Goal: Information Seeking & Learning: Learn about a topic

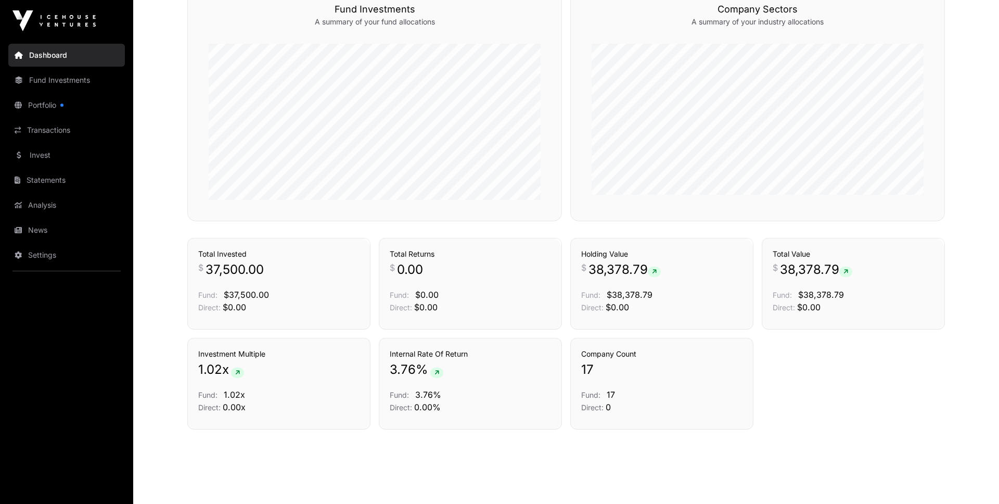
scroll to position [630, 0]
click at [38, 155] on link "Invest" at bounding box center [66, 155] width 117 height 23
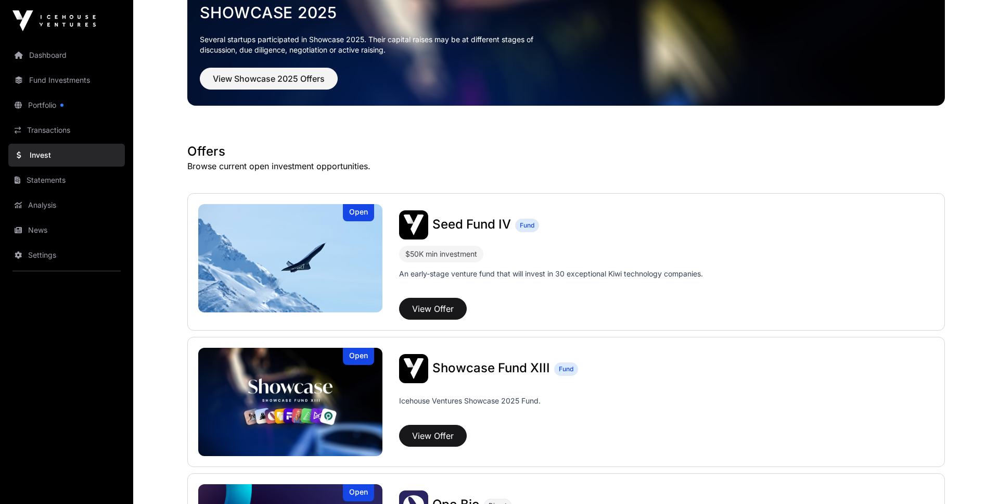
scroll to position [83, 0]
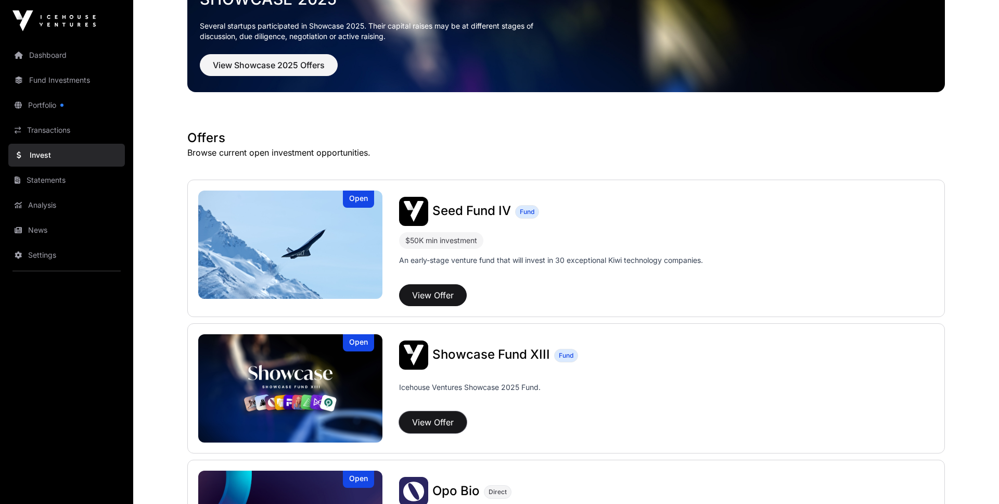
click at [439, 423] on button "View Offer" at bounding box center [433, 422] width 68 height 22
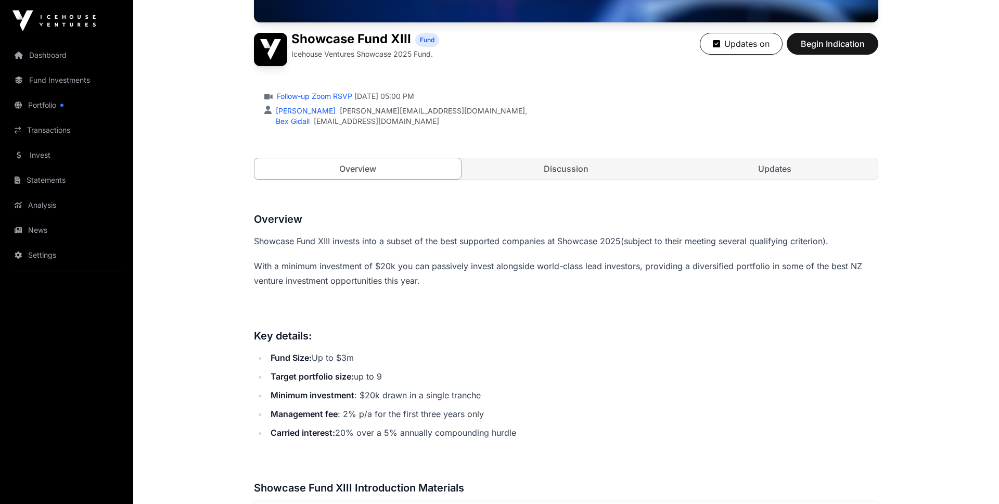
scroll to position [350, 0]
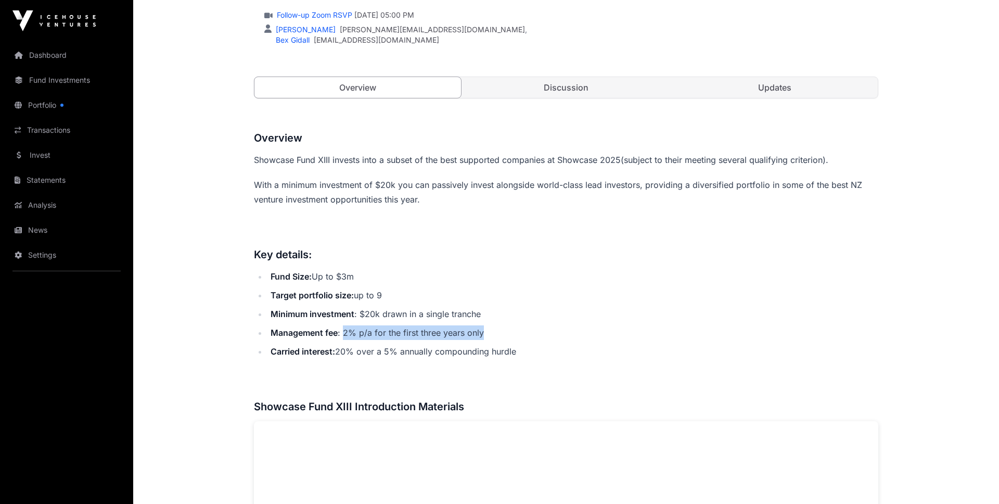
drag, startPoint x: 343, startPoint y: 333, endPoint x: 540, endPoint y: 340, distance: 196.8
click at [540, 340] on ul "Fund Size: Up to $3m Target portfolio size: up to 9 Minimum investment : $20k d…" at bounding box center [566, 313] width 624 height 89
drag, startPoint x: 342, startPoint y: 334, endPoint x: 495, endPoint y: 332, distance: 153.0
click at [495, 332] on li "Management fee : 2% p/a for the first three years only" at bounding box center [572, 332] width 611 height 15
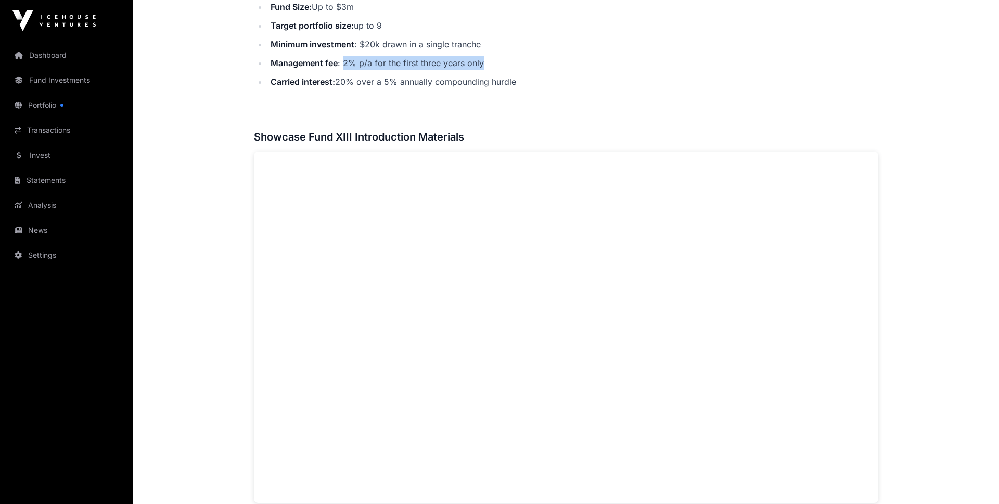
scroll to position [652, 0]
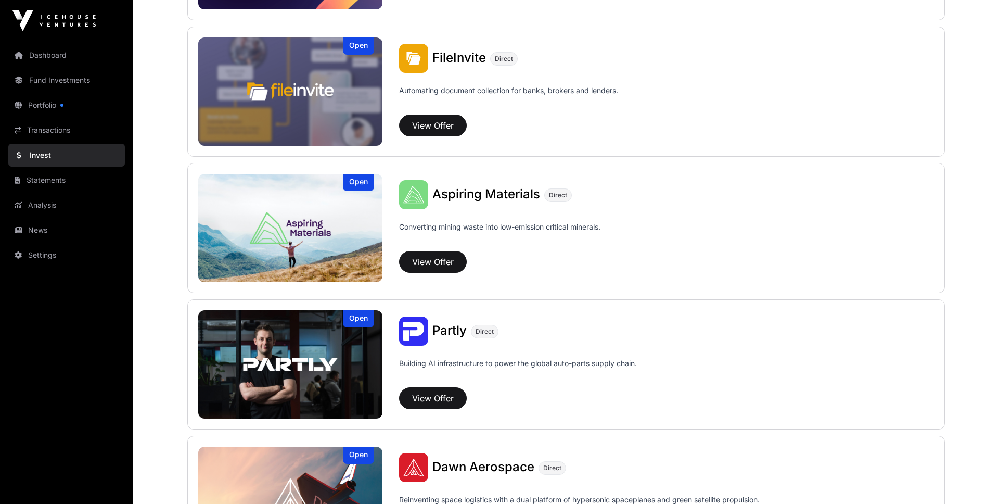
scroll to position [83, 0]
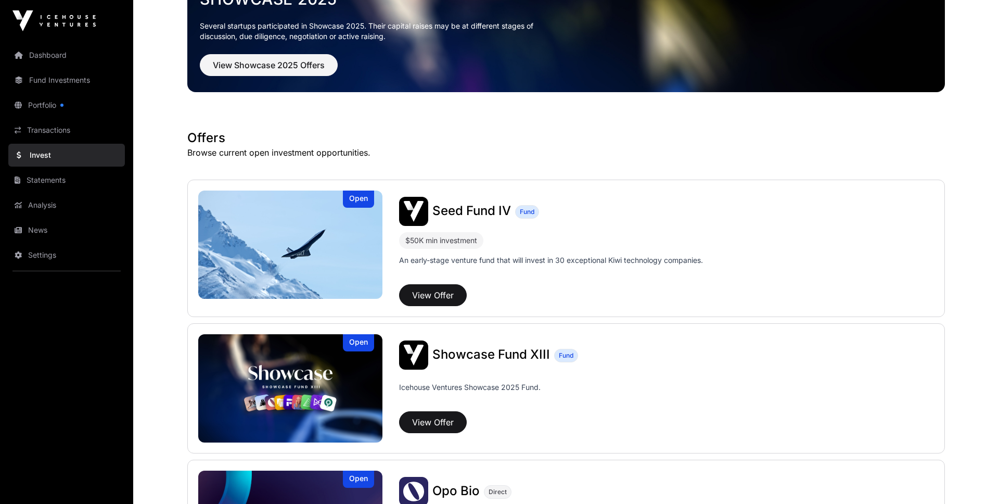
click at [465, 208] on span "Seed Fund IV" at bounding box center [471, 210] width 79 height 15
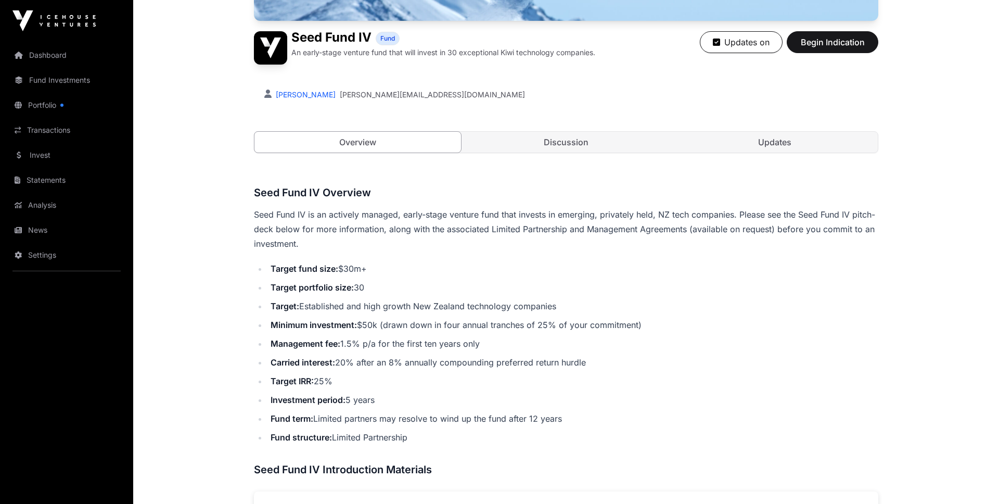
scroll to position [352, 0]
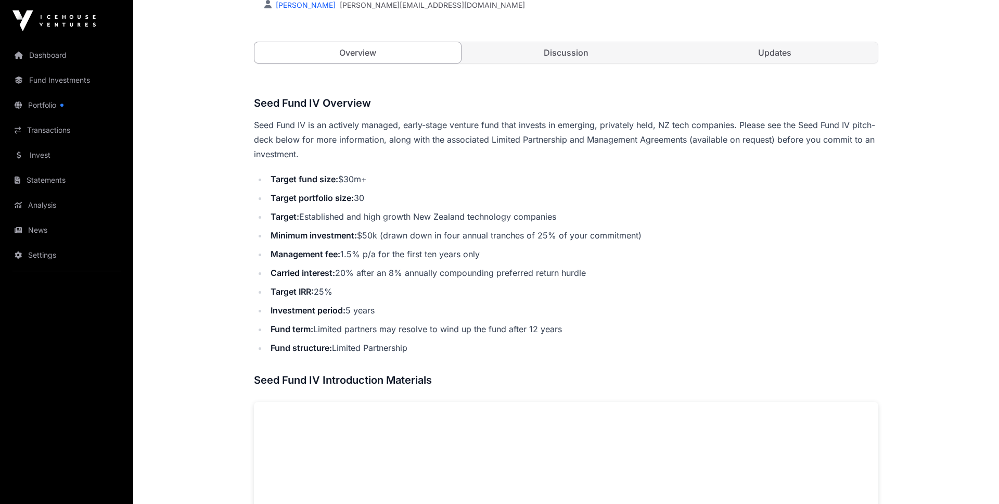
click at [49, 110] on link "Portfolio" at bounding box center [66, 105] width 117 height 23
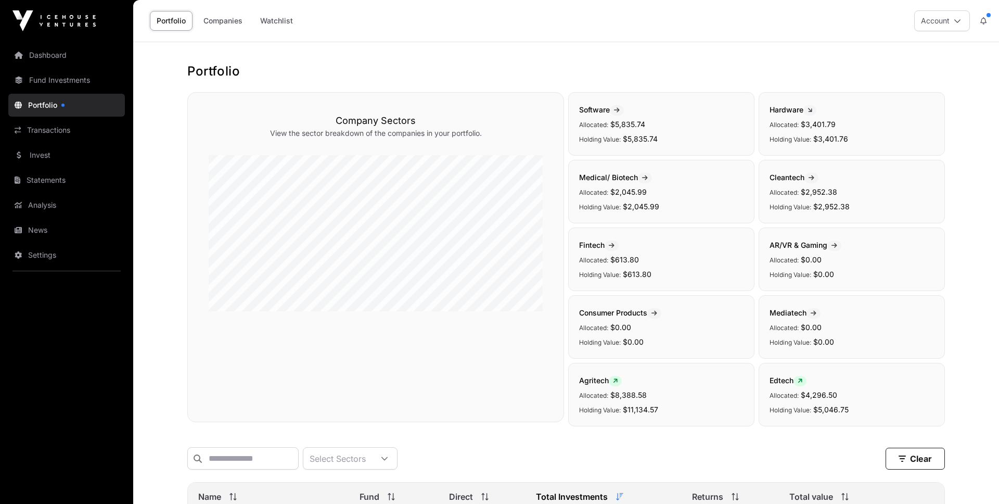
click at [43, 79] on link "Fund Investments" at bounding box center [66, 80] width 117 height 23
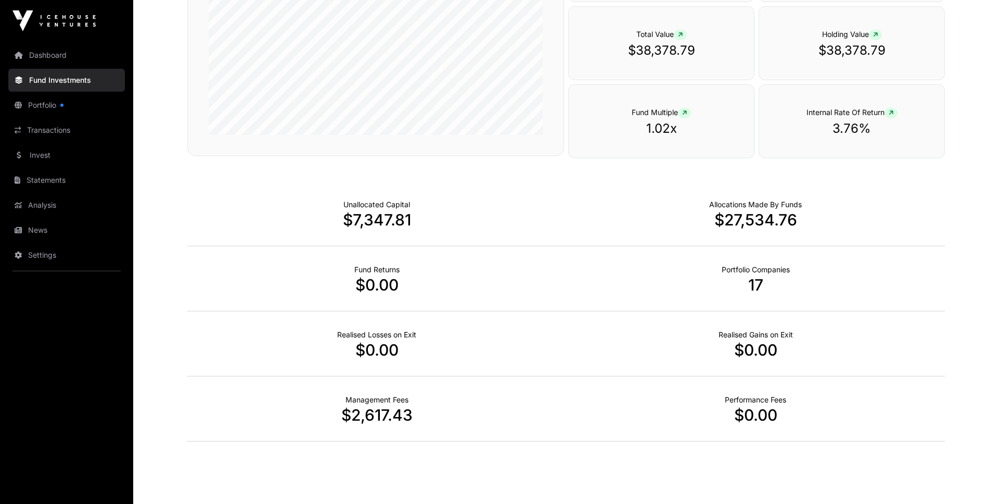
scroll to position [571, 0]
drag, startPoint x: 352, startPoint y: 415, endPoint x: 383, endPoint y: 418, distance: 31.3
click at [382, 418] on p "$2,617.43" at bounding box center [376, 413] width 379 height 19
click at [386, 418] on p "$2,617.43" at bounding box center [376, 413] width 379 height 19
click at [388, 418] on p "$2,617.43" at bounding box center [376, 413] width 379 height 19
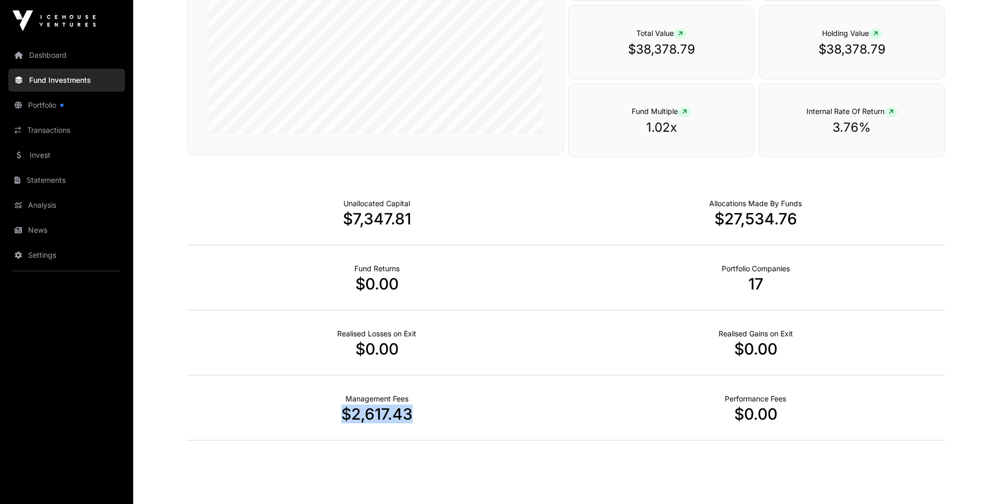
drag, startPoint x: 418, startPoint y: 418, endPoint x: 332, endPoint y: 410, distance: 85.7
click at [332, 410] on p "$2,617.43" at bounding box center [376, 413] width 379 height 19
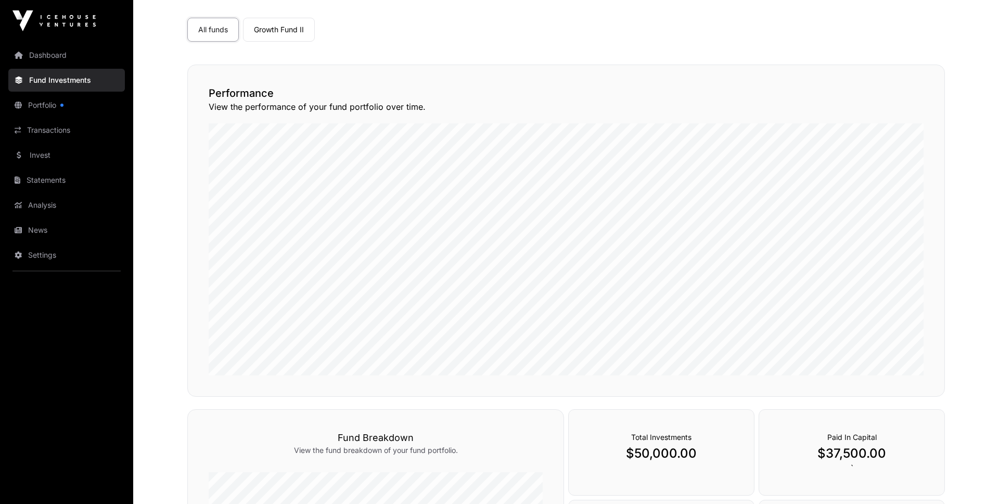
scroll to position [0, 0]
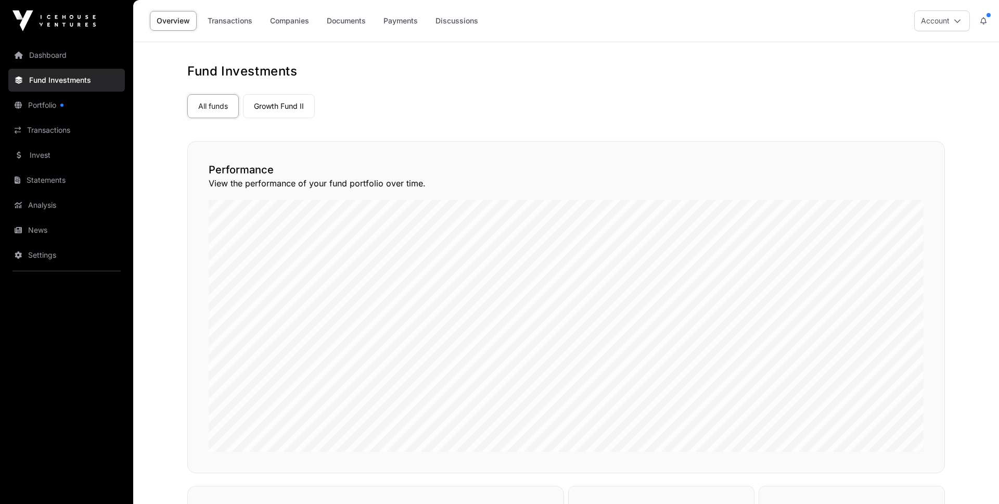
click at [399, 25] on link "Payments" at bounding box center [401, 21] width 48 height 20
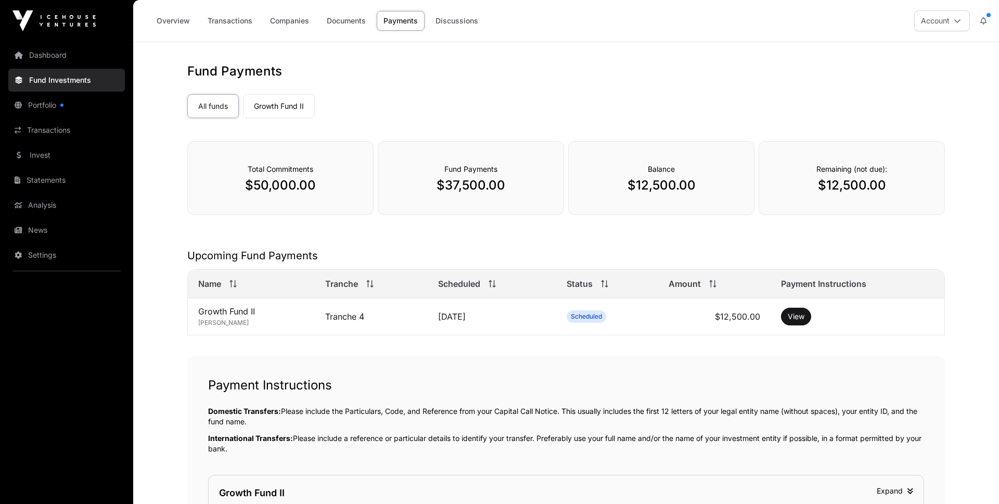
click at [237, 27] on link "Transactions" at bounding box center [230, 21] width 58 height 20
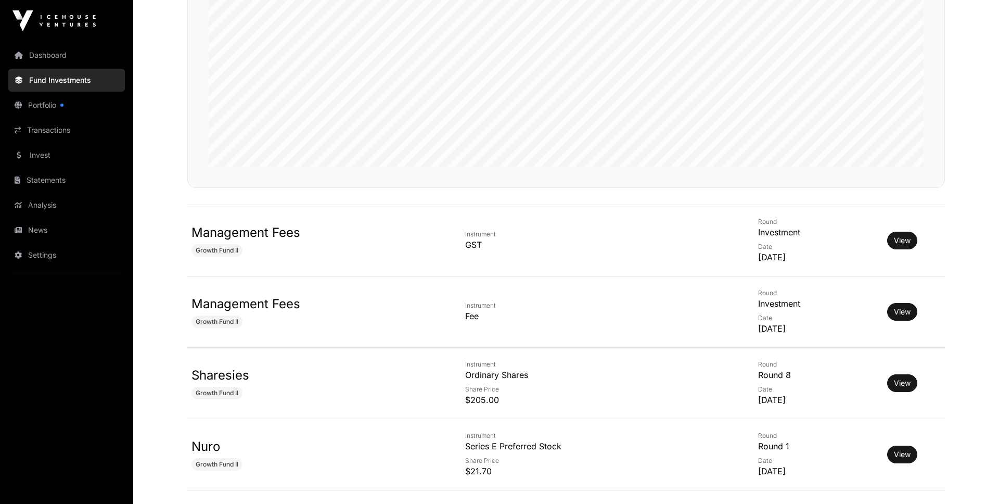
scroll to position [276, 0]
click at [901, 314] on link "View" at bounding box center [902, 310] width 17 height 10
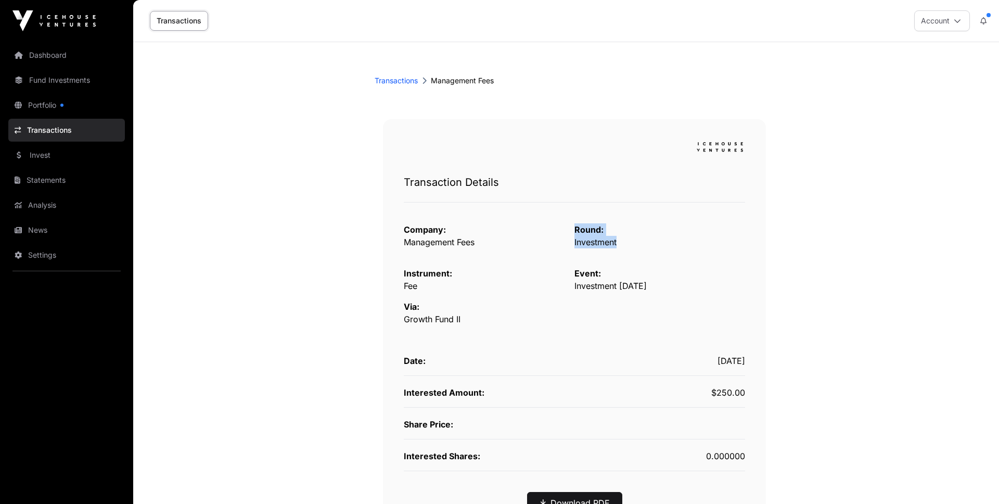
drag, startPoint x: 625, startPoint y: 245, endPoint x: 524, endPoint y: 246, distance: 100.9
click at [524, 246] on div "Company: Management Fees Round: Investment" at bounding box center [574, 239] width 341 height 33
click at [592, 241] on span "Investment" at bounding box center [595, 242] width 42 height 10
drag, startPoint x: 575, startPoint y: 287, endPoint x: 667, endPoint y: 289, distance: 91.6
click at [647, 289] on span "Investment [DATE]" at bounding box center [610, 285] width 72 height 10
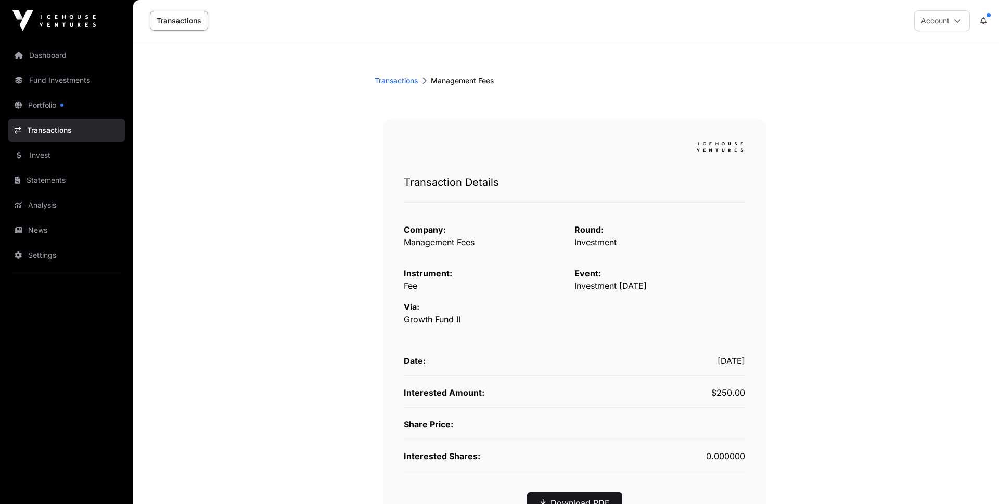
click at [647, 289] on span "Investment [DATE]" at bounding box center [610, 285] width 72 height 10
drag, startPoint x: 693, startPoint y: 288, endPoint x: 593, endPoint y: 286, distance: 99.4
click at [593, 286] on div "Event: Investment [DATE]" at bounding box center [659, 279] width 171 height 25
click at [593, 286] on span "Investment [DATE]" at bounding box center [610, 285] width 72 height 10
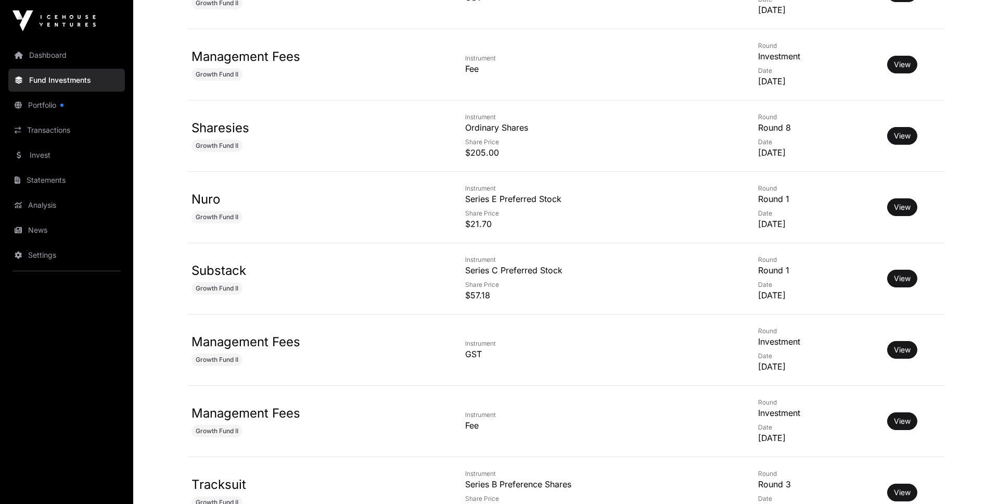
scroll to position [624, 0]
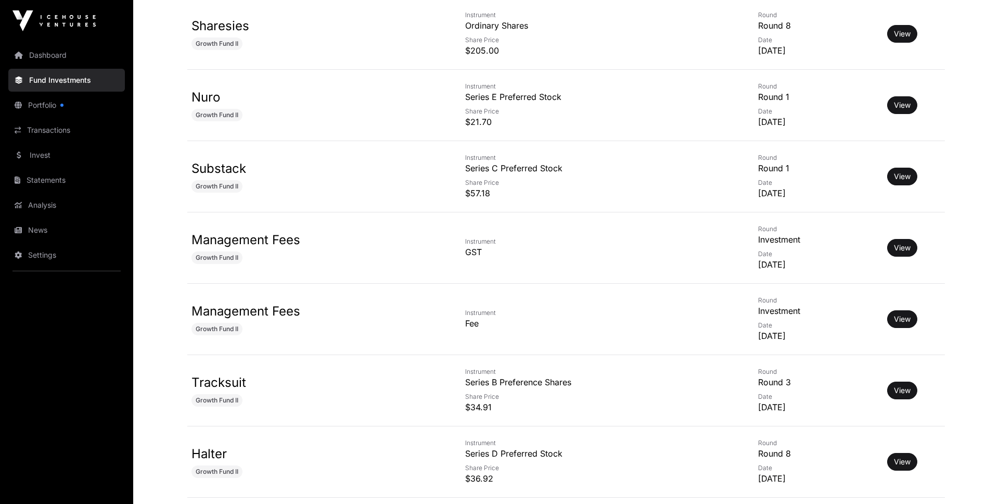
click at [899, 324] on link "View" at bounding box center [902, 319] width 17 height 10
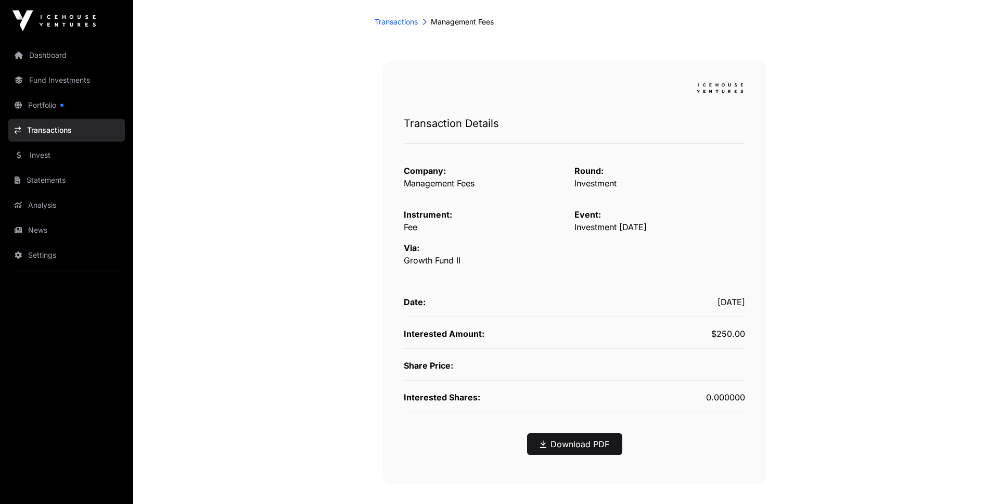
scroll to position [84, 0]
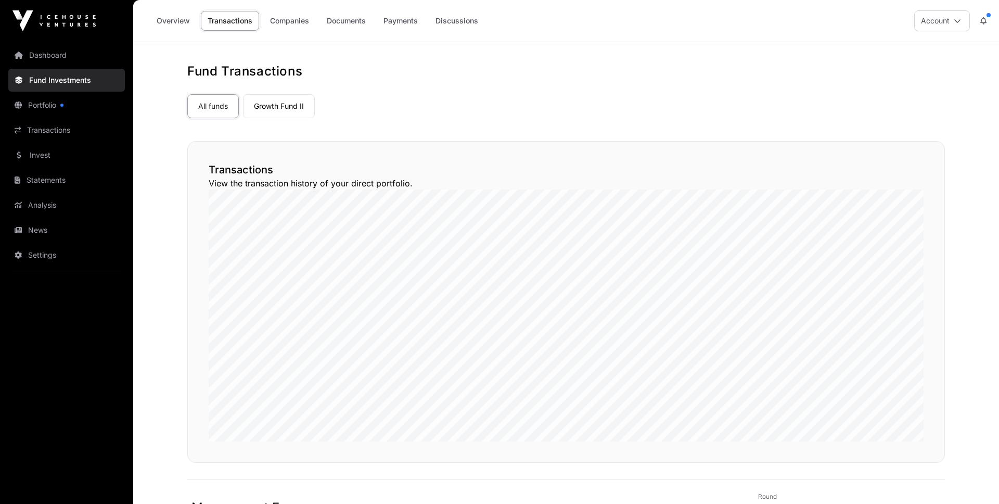
click at [181, 23] on link "Overview" at bounding box center [173, 21] width 47 height 20
click at [66, 152] on link "Invest" at bounding box center [66, 155] width 117 height 23
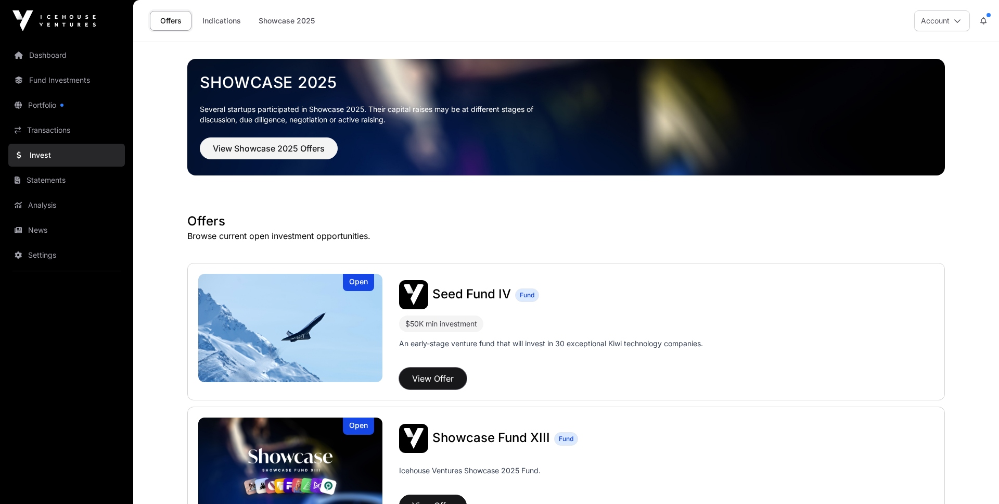
click at [442, 374] on button "View Offer" at bounding box center [433, 378] width 68 height 22
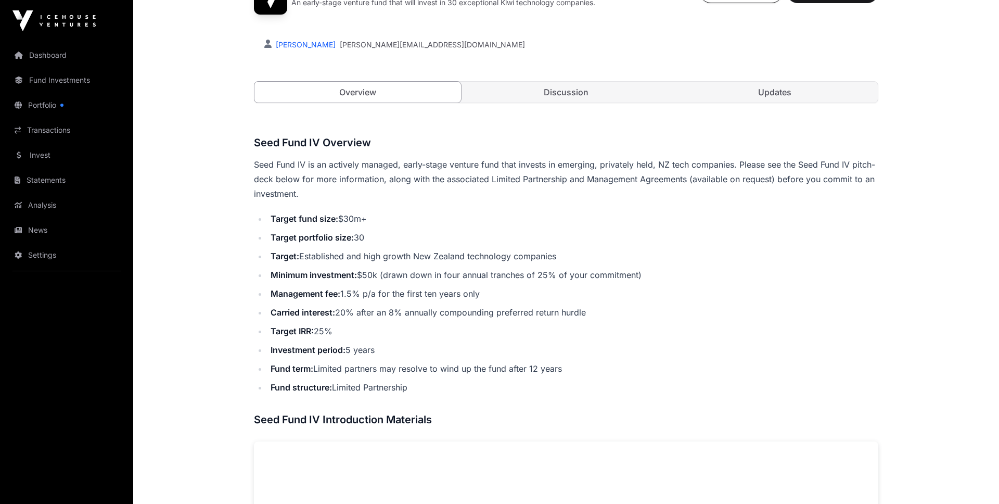
scroll to position [373, 0]
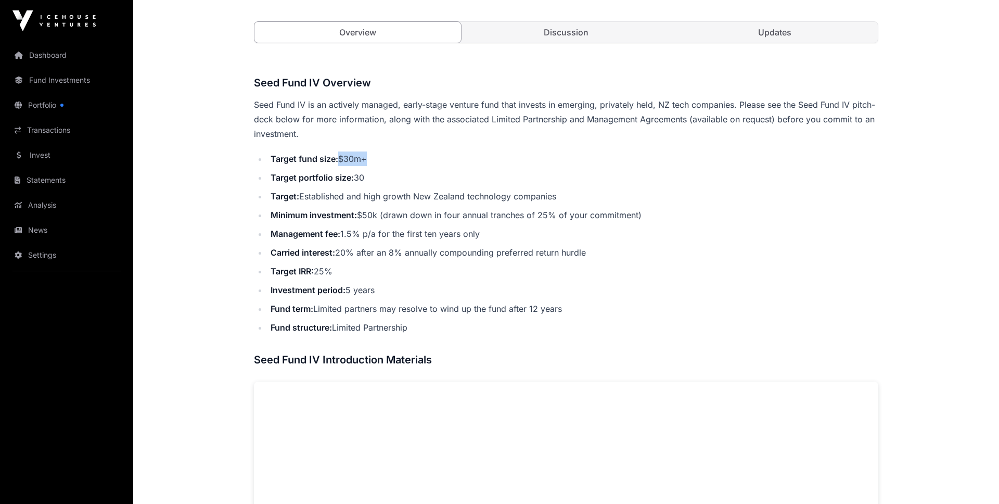
drag, startPoint x: 367, startPoint y: 161, endPoint x: 341, endPoint y: 159, distance: 25.6
click at [341, 159] on li "Target fund size: $30m+" at bounding box center [572, 158] width 611 height 15
click at [355, 171] on li "Target portfolio size: 30" at bounding box center [572, 177] width 611 height 15
drag, startPoint x: 322, startPoint y: 194, endPoint x: 502, endPoint y: 196, distance: 180.0
click at [502, 196] on li "Target: Established and high growth New Zealand technology companies" at bounding box center [572, 196] width 611 height 15
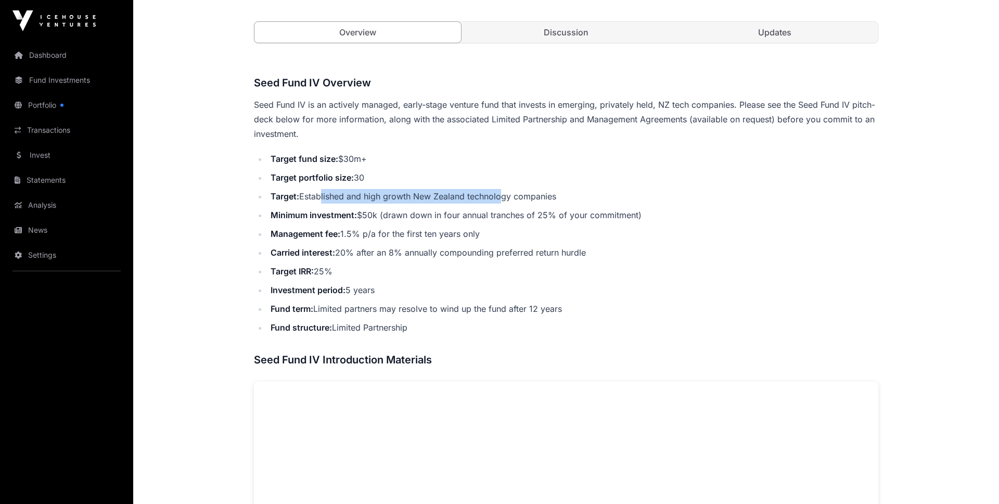
click at [502, 196] on li "Target: Established and high growth New Zealand technology companies" at bounding box center [572, 196] width 611 height 15
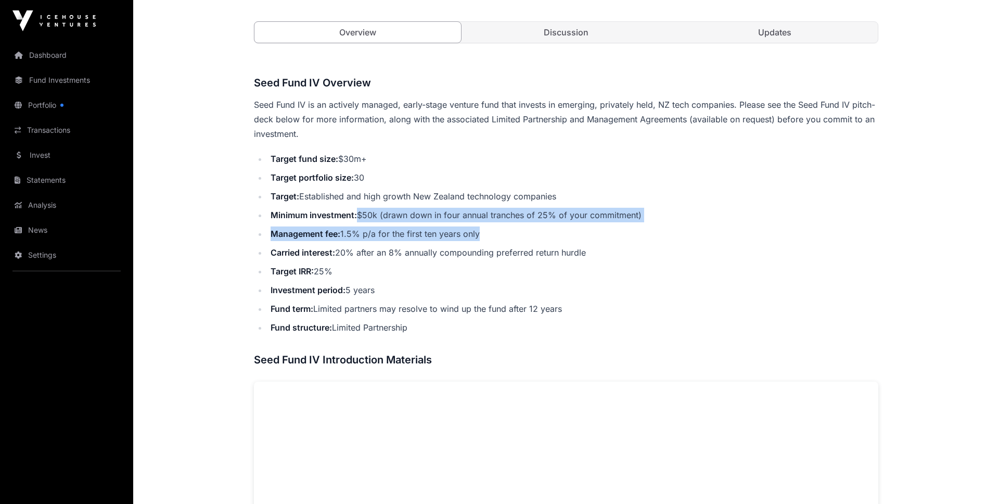
drag, startPoint x: 358, startPoint y: 215, endPoint x: 535, endPoint y: 233, distance: 177.8
click at [535, 233] on ul "Target fund size: $30m+ Target portfolio size: 30 Target: Established and high …" at bounding box center [566, 242] width 624 height 183
click at [535, 233] on li "Management fee: 1.5% p/a for the first ten years only" at bounding box center [572, 233] width 611 height 15
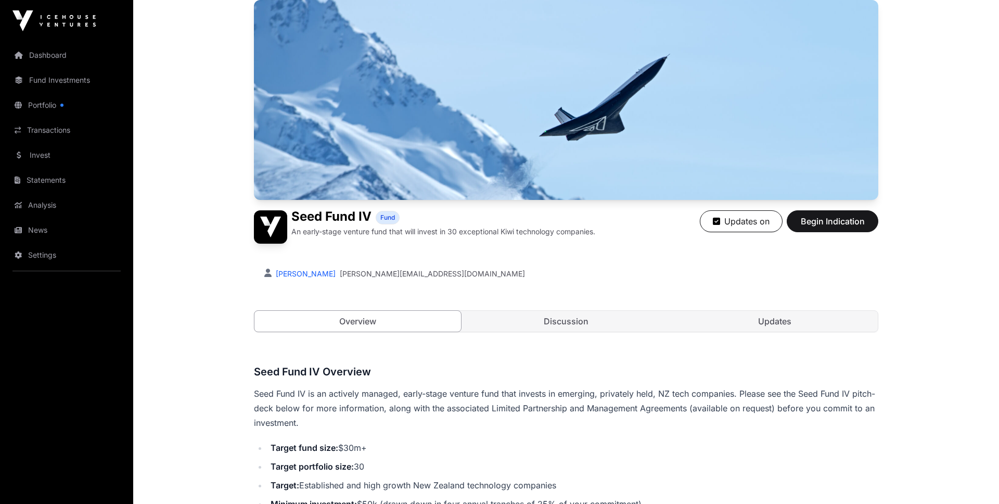
scroll to position [0, 0]
